Goal: Find specific page/section: Find specific page/section

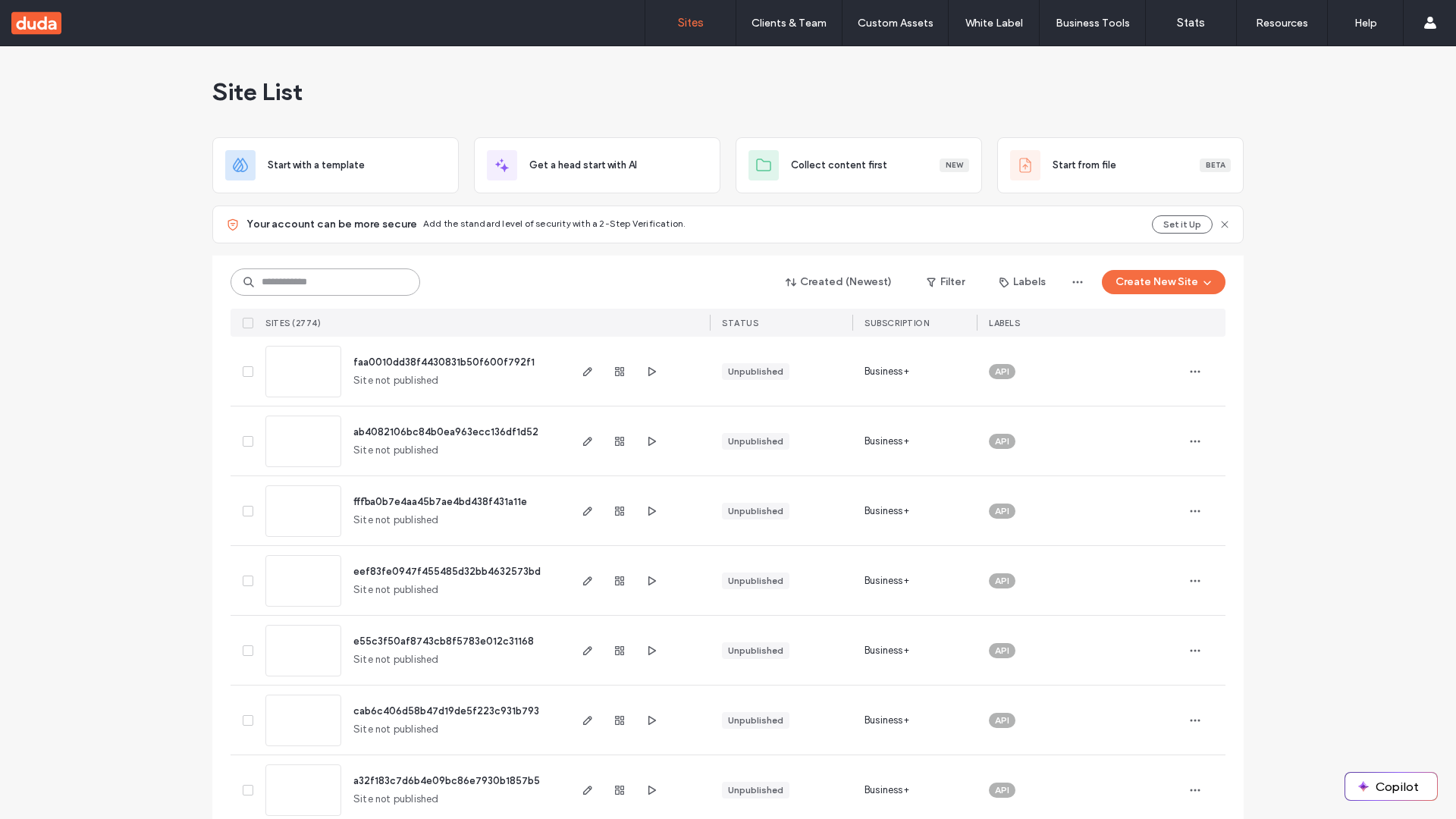
click at [320, 282] on input at bounding box center [325, 282] width 190 height 27
type input "**********"
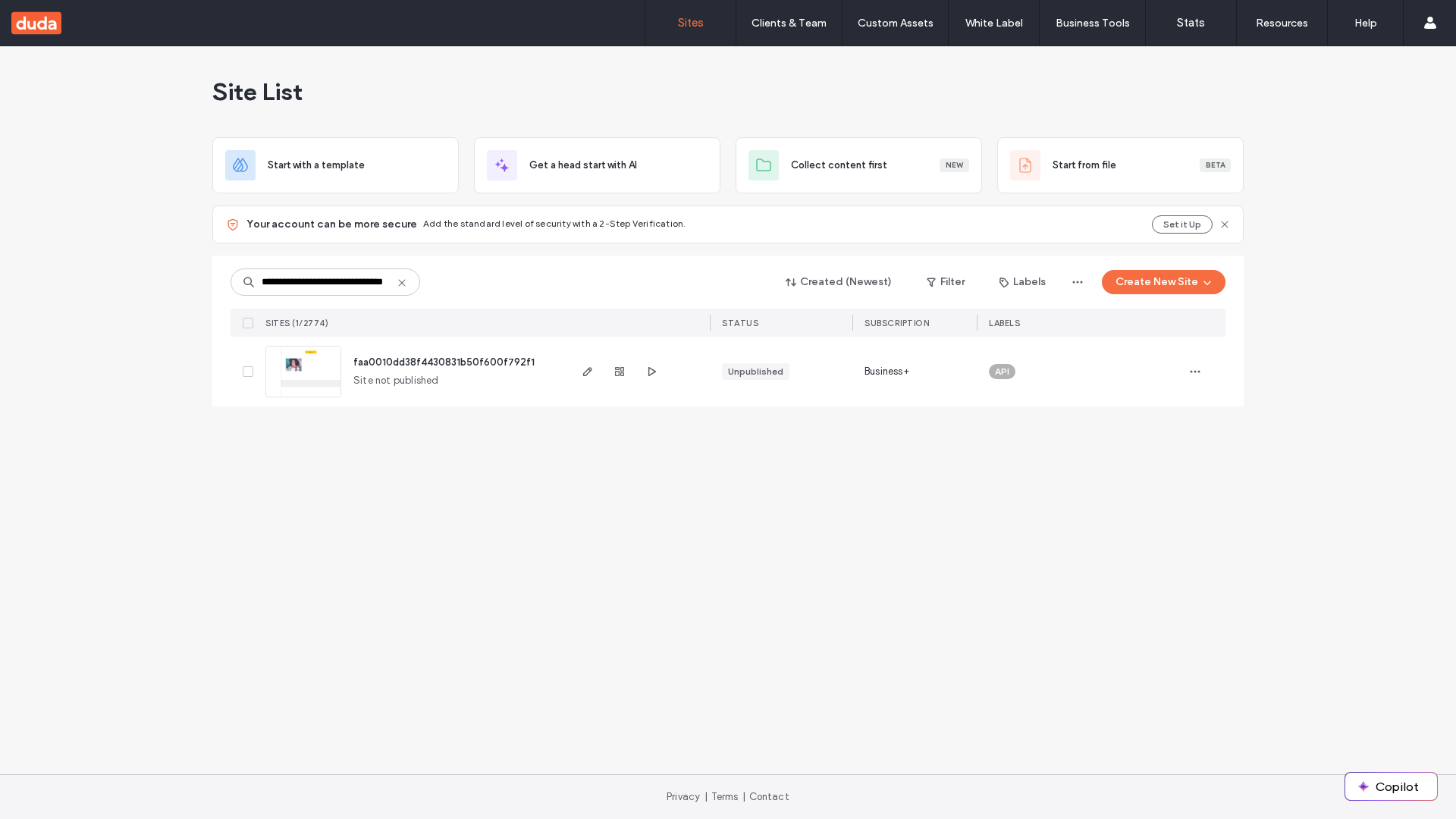
click at [444, 362] on span "faa0010dd38f4430831b50f600f792f1" at bounding box center [444, 362] width 181 height 11
